Goal: Transaction & Acquisition: Purchase product/service

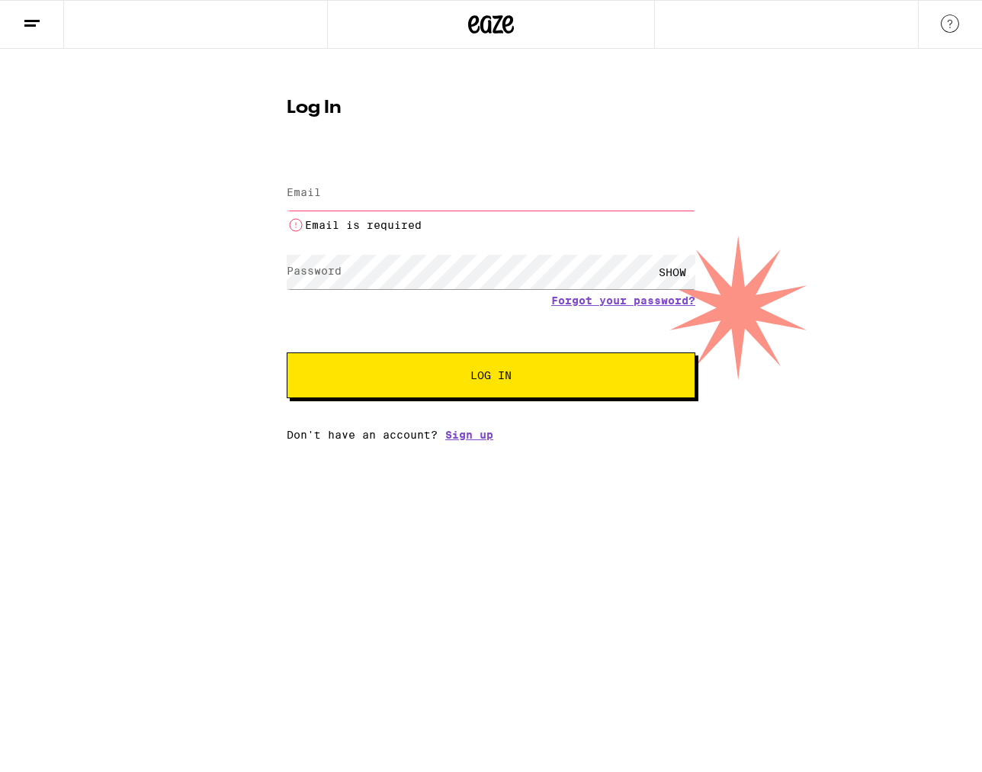
click at [309, 186] on label "Email" at bounding box center [304, 192] width 34 height 12
click at [359, 190] on input "Email" at bounding box center [491, 193] width 409 height 34
type input "[EMAIL_ADDRESS][DOMAIN_NAME]"
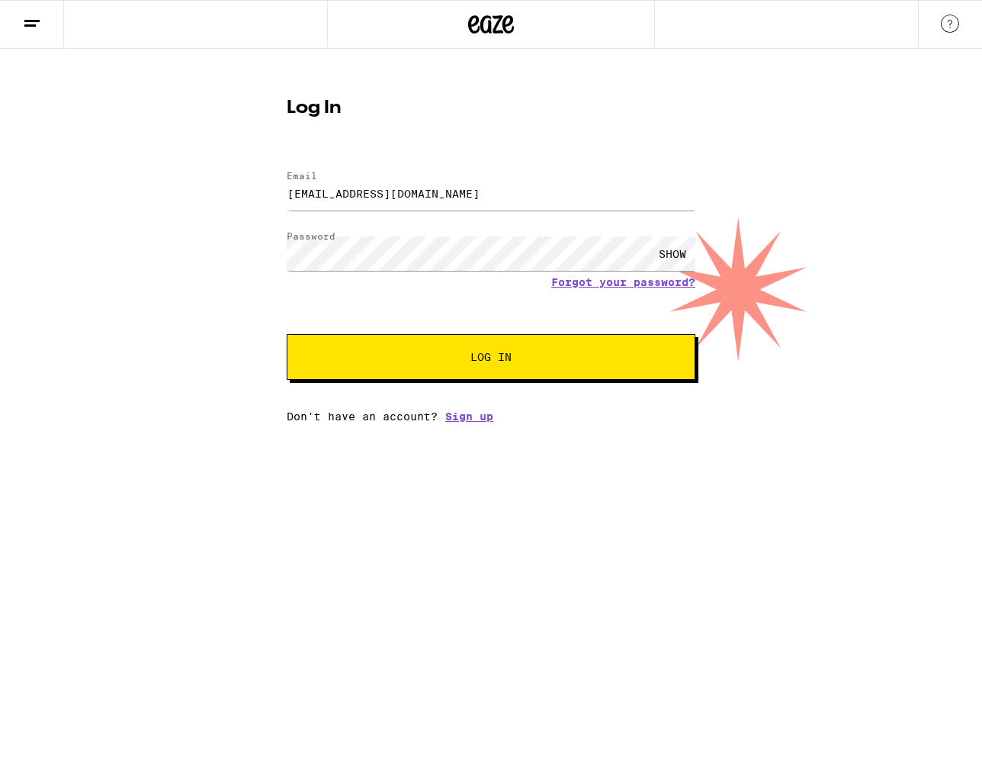
click at [454, 352] on button "Log In" at bounding box center [491, 357] width 409 height 46
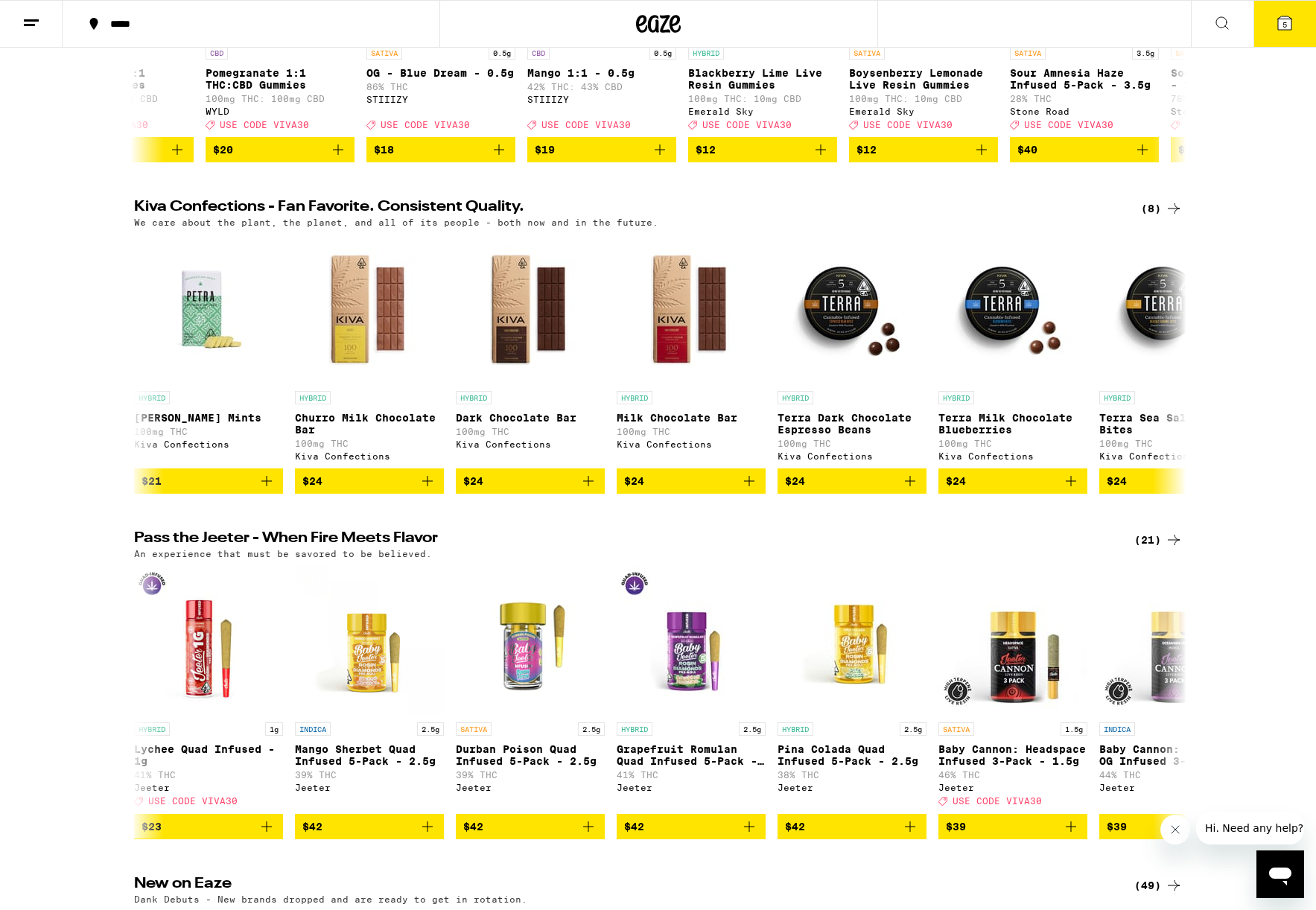
scroll to position [274, 0]
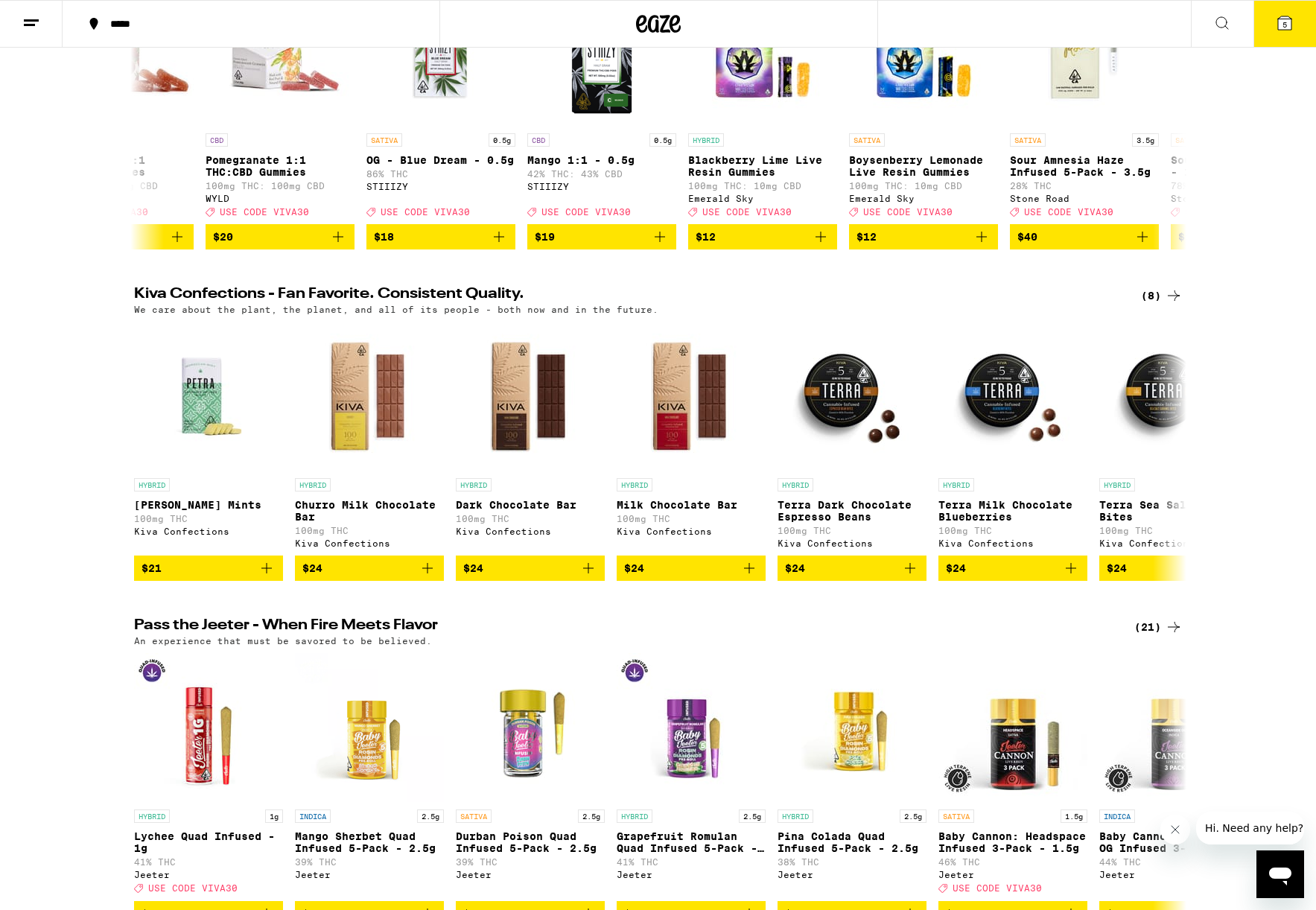
click at [959, 16] on icon at bounding box center [1221, 22] width 18 height 18
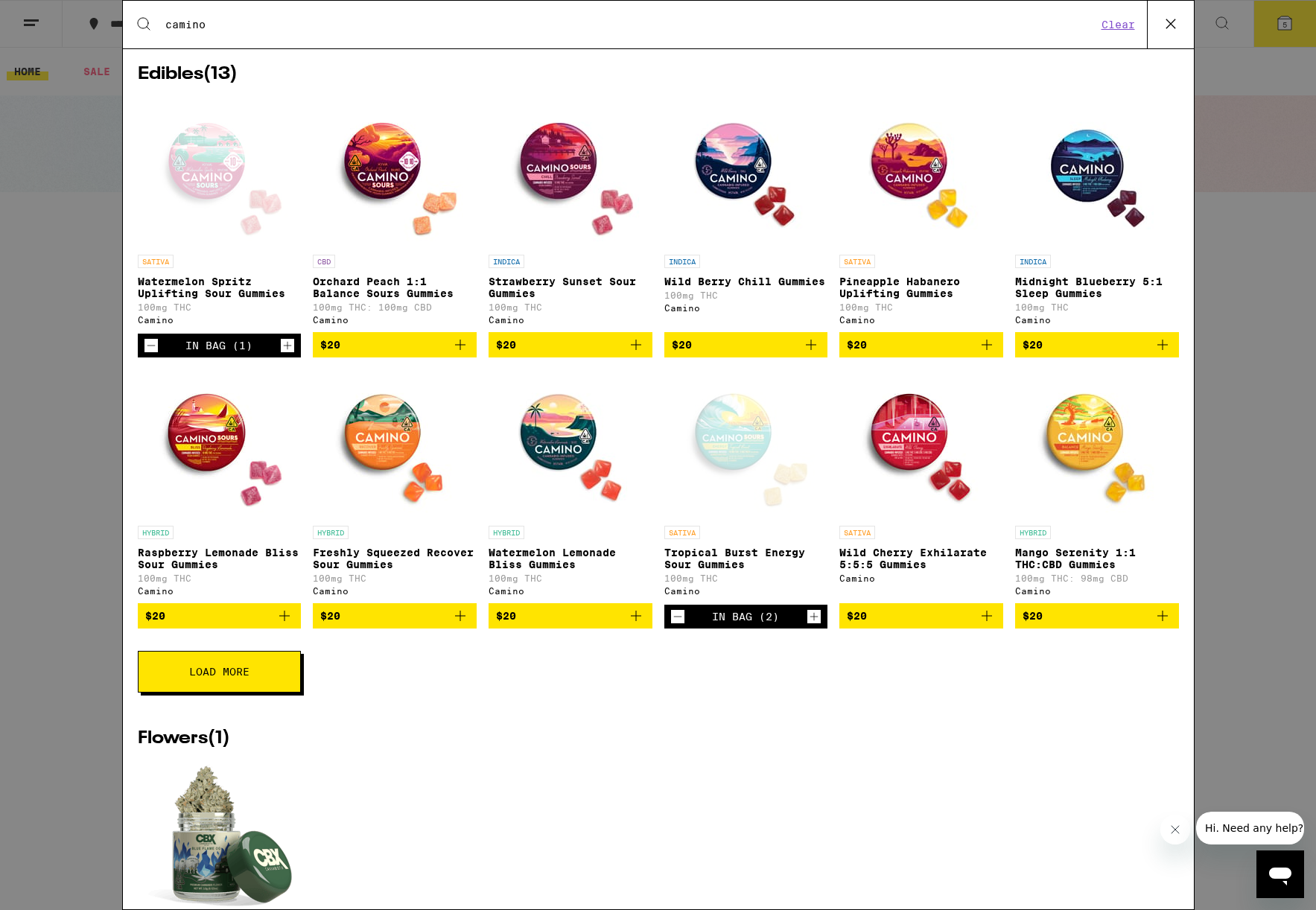
scroll to position [369, 0]
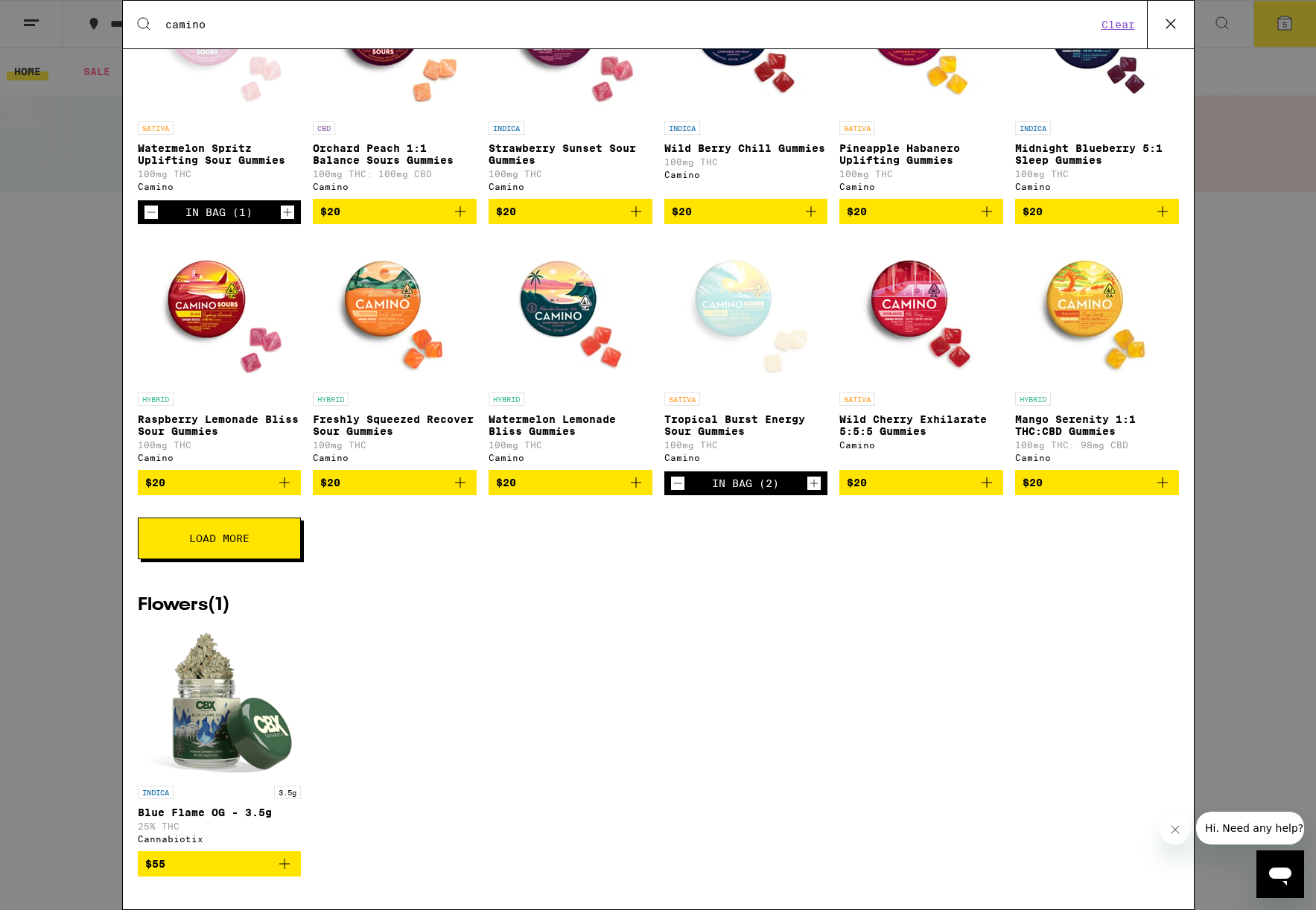
type input "camino"
click at [959, 102] on div "Search for Products camino Clear 15 results for "camino" Brands ( 1 ) Camino Ed…" at bounding box center [658, 455] width 1316 height 910
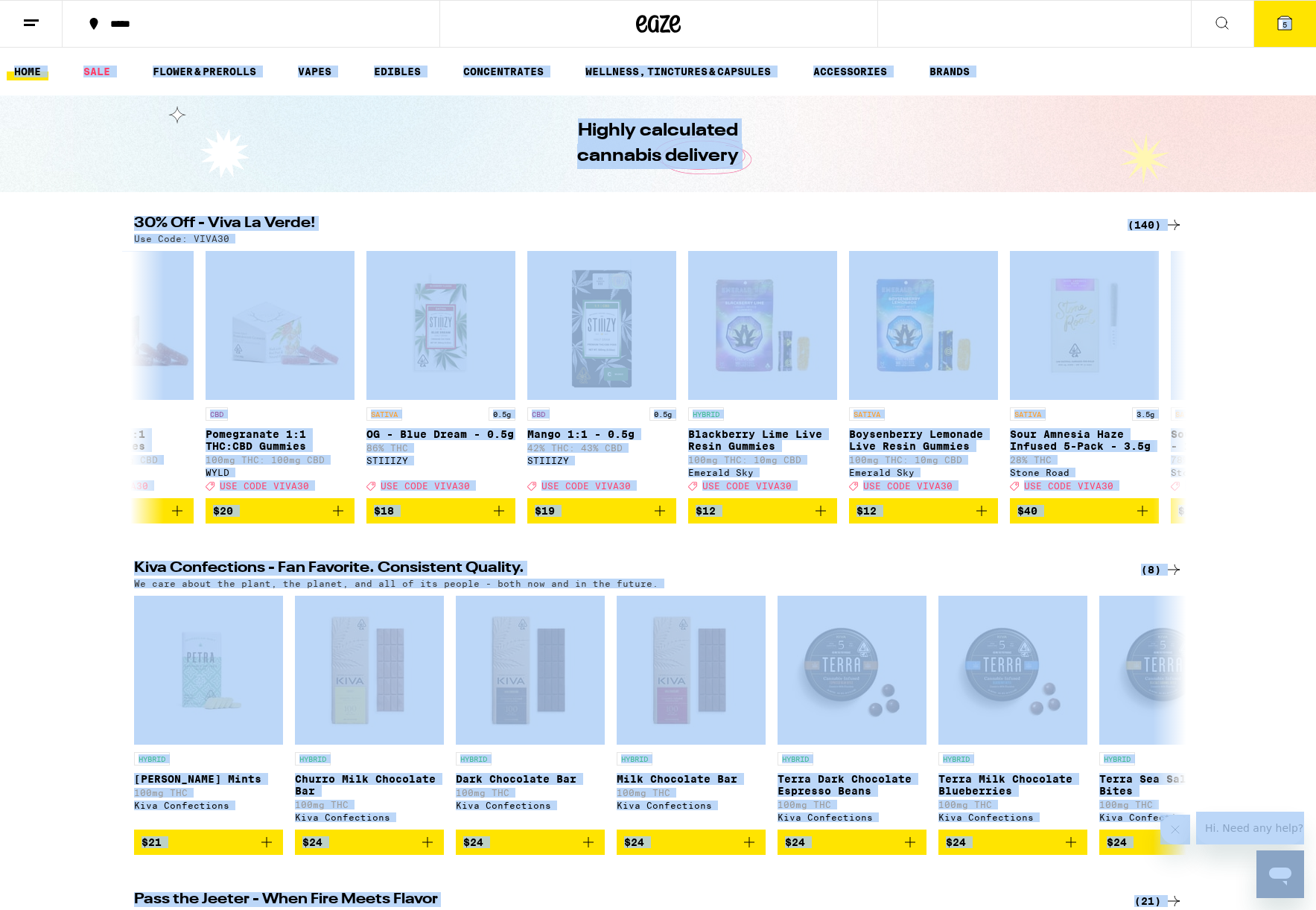
click at [959, 21] on span "5" at bounding box center [1284, 24] width 5 height 9
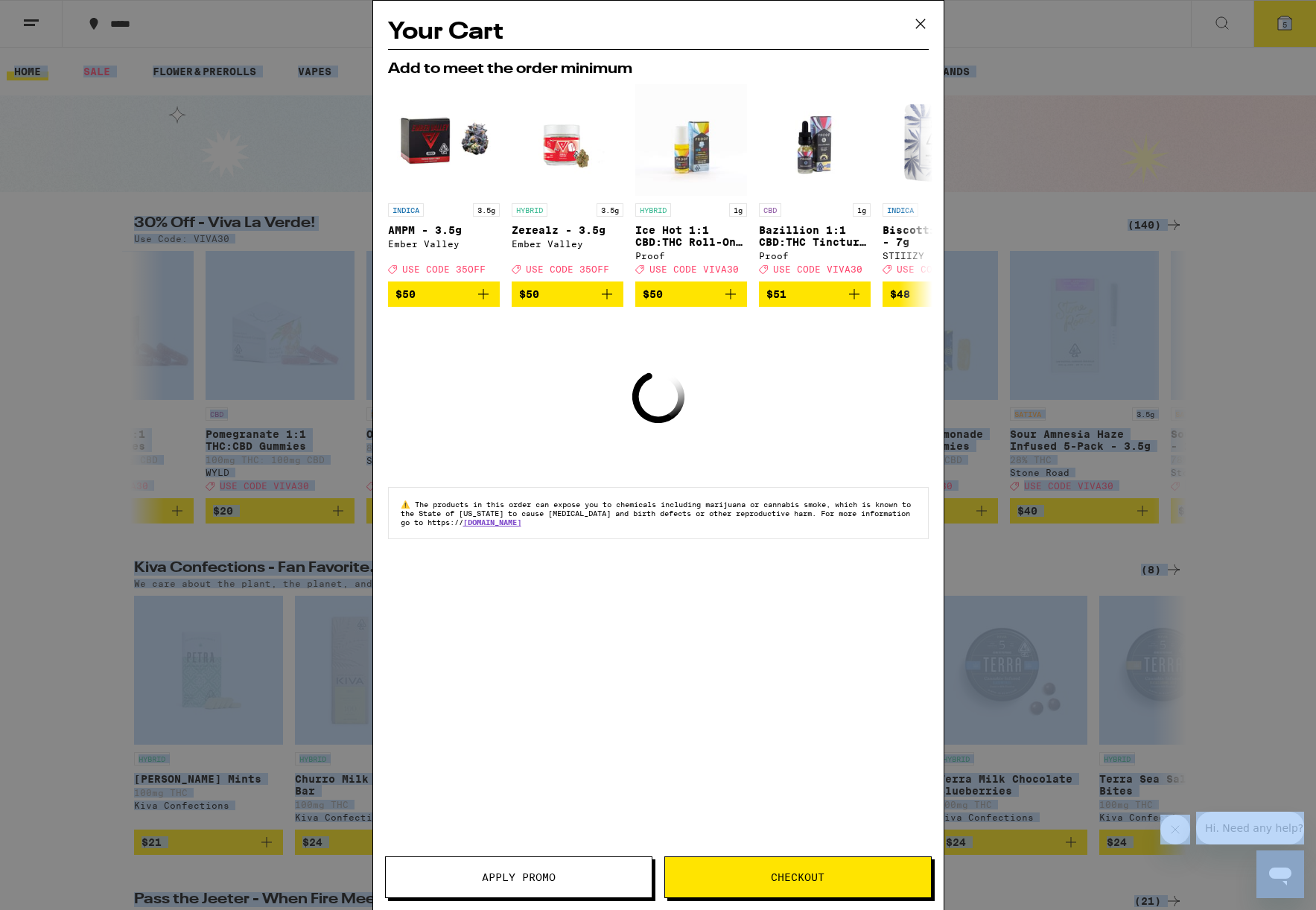
click at [924, 20] on icon at bounding box center [919, 23] width 9 height 9
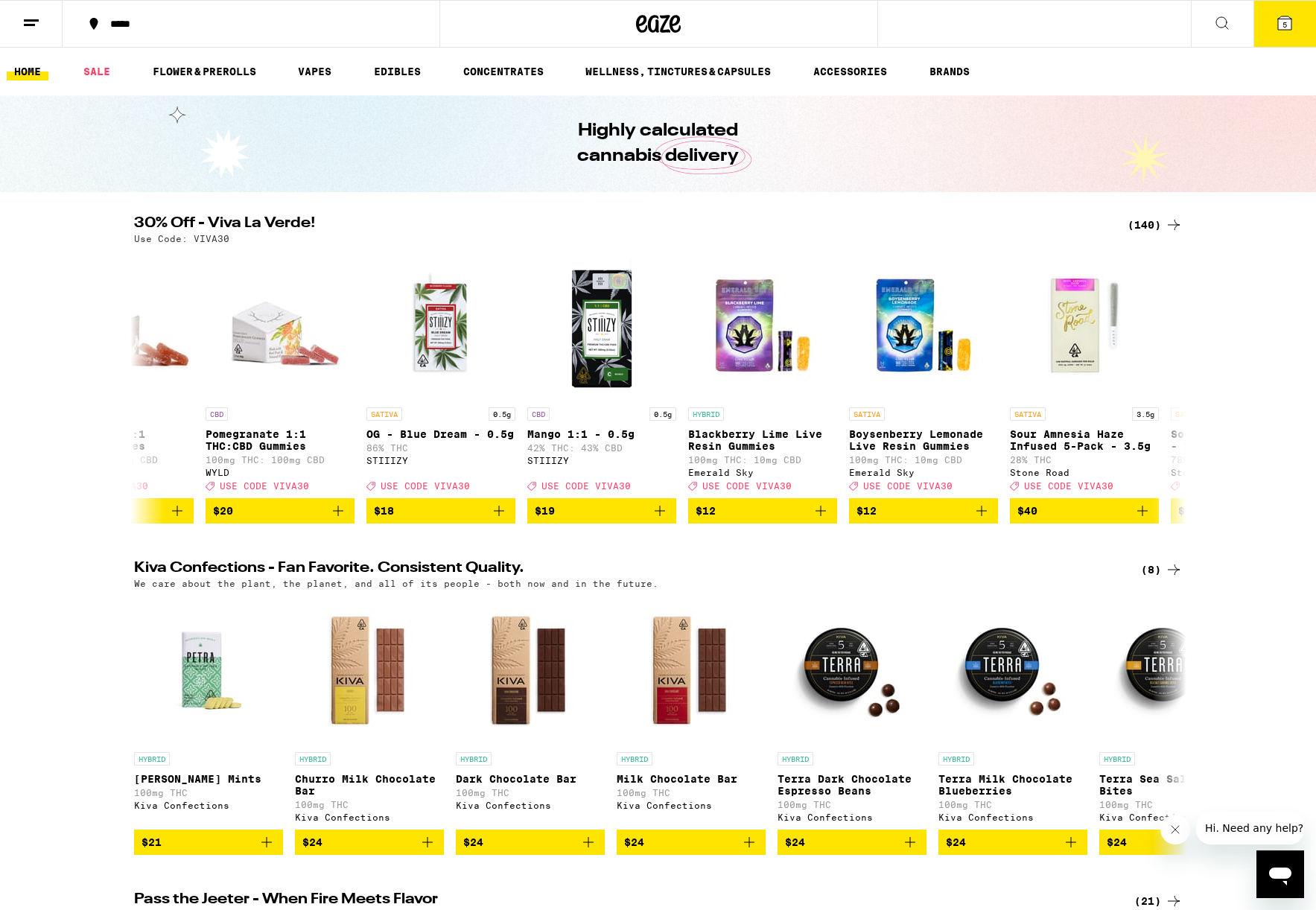
drag, startPoint x: 70, startPoint y: 151, endPoint x: 83, endPoint y: 161, distance: 16.4
click at [74, 152] on div "Highly calculated cannabis delivery" at bounding box center [658, 144] width 1316 height 97
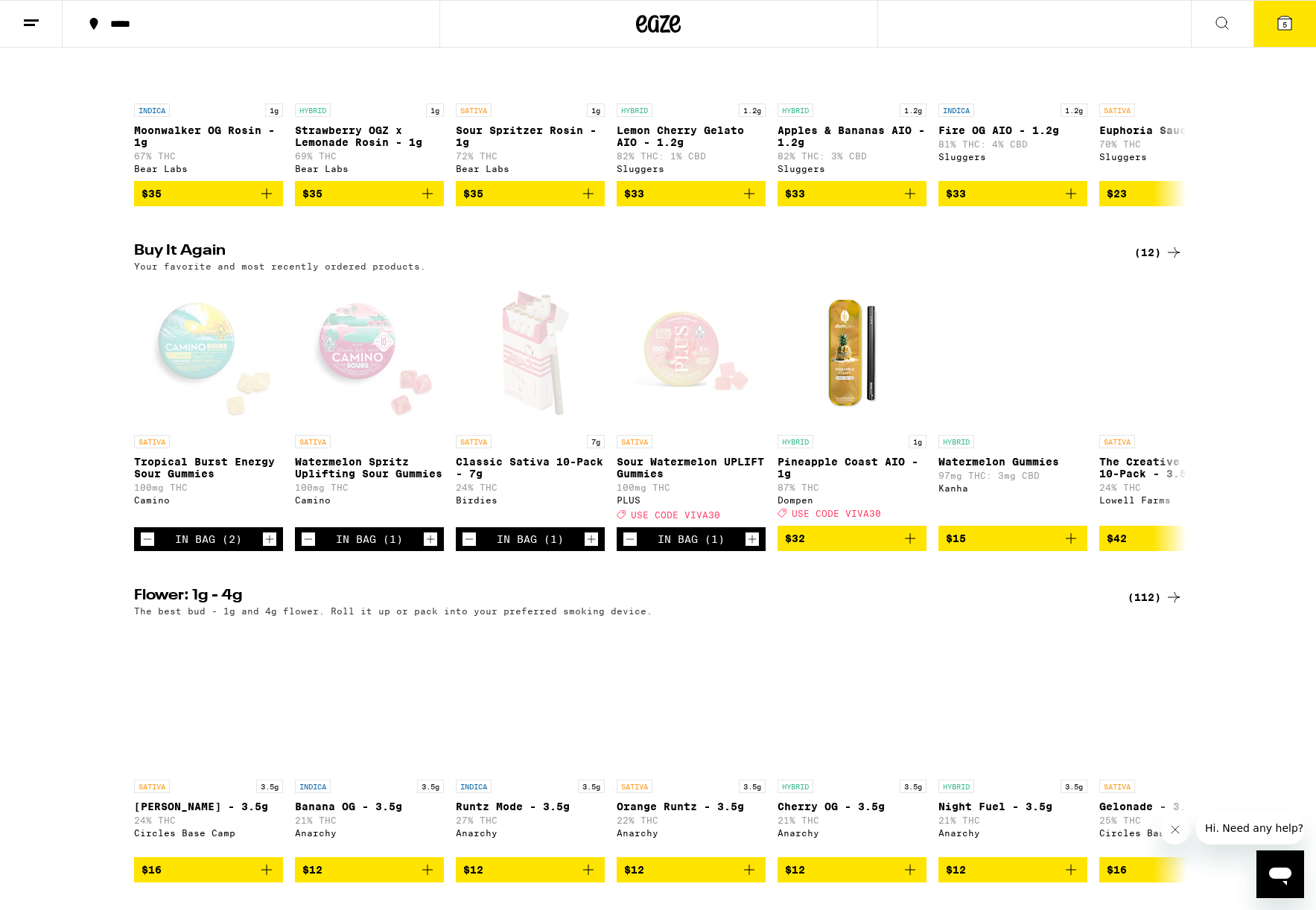
scroll to position [1327, 0]
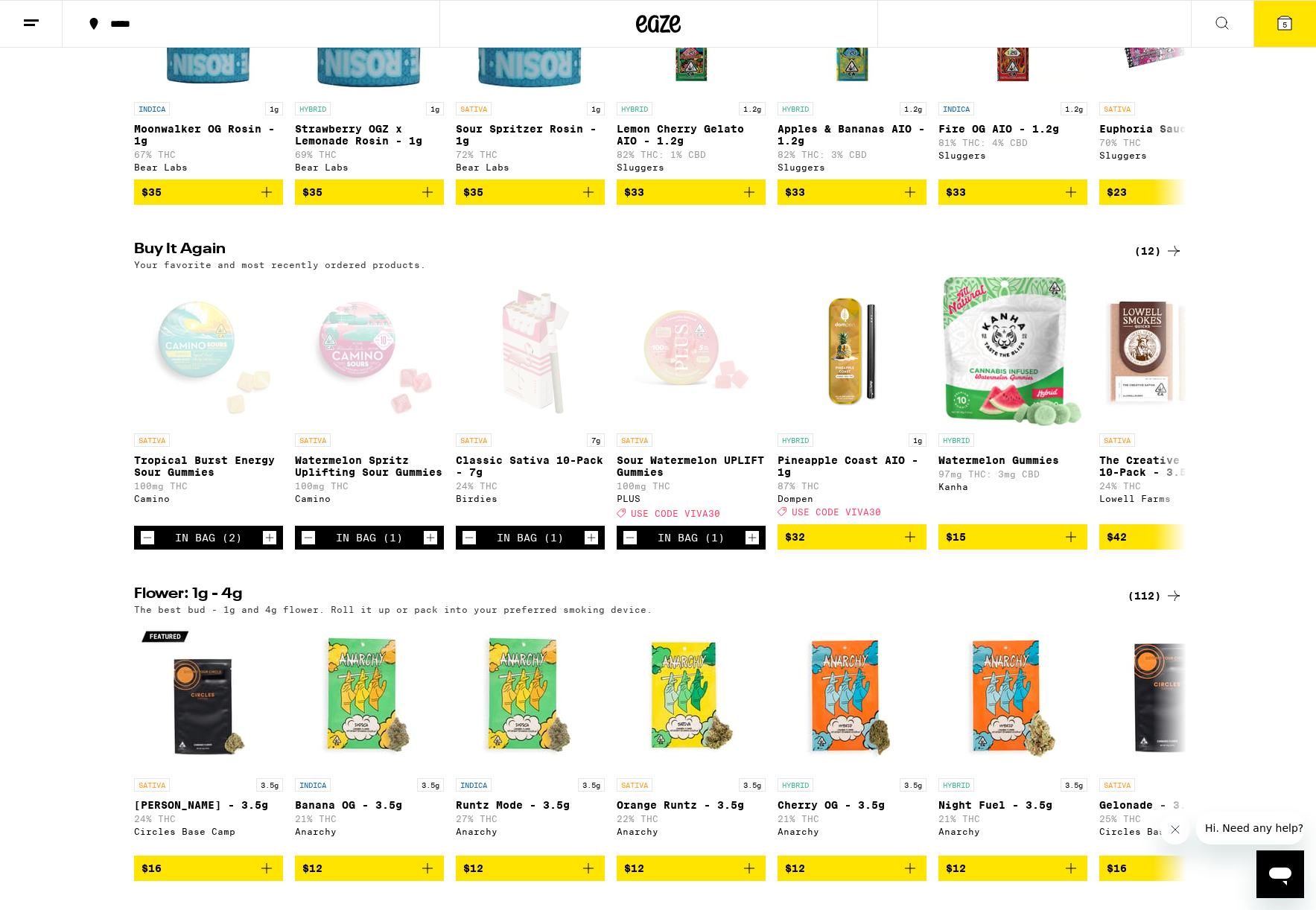
click at [42, 367] on div "Buy It Again (12) Your favorite and most recently ordered products. SATIVA Trop…" at bounding box center [658, 395] width 1316 height 308
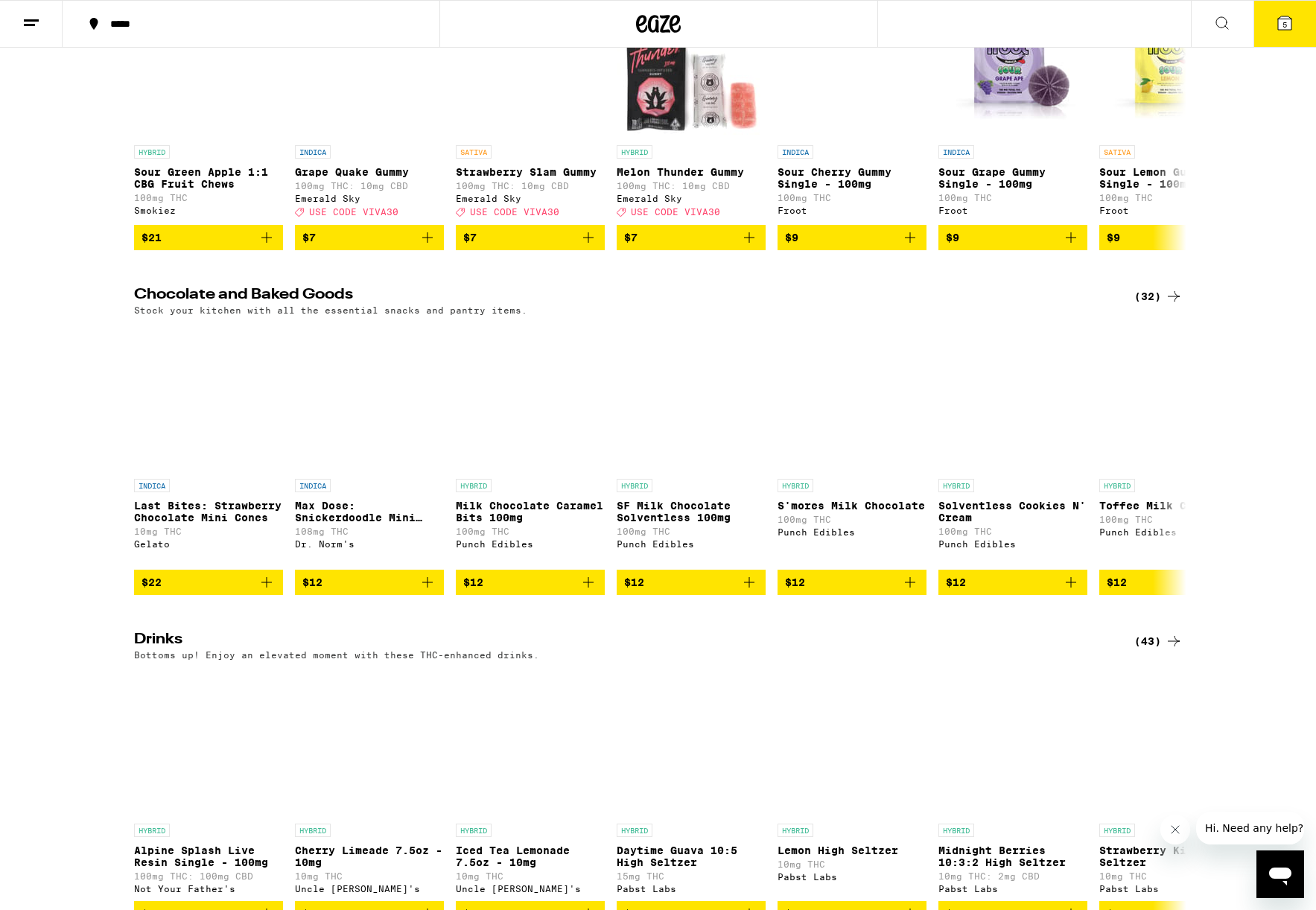
scroll to position [4982, 0]
